Goal: Task Accomplishment & Management: Use online tool/utility

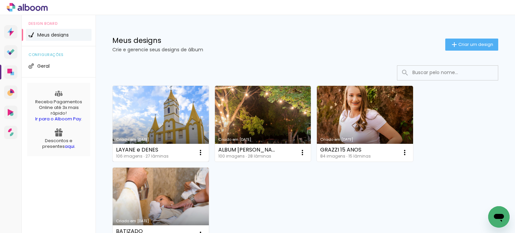
click at [180, 125] on link "Criado em [DATE]" at bounding box center [161, 124] width 96 height 76
